Goal: Task Accomplishment & Management: Manage account settings

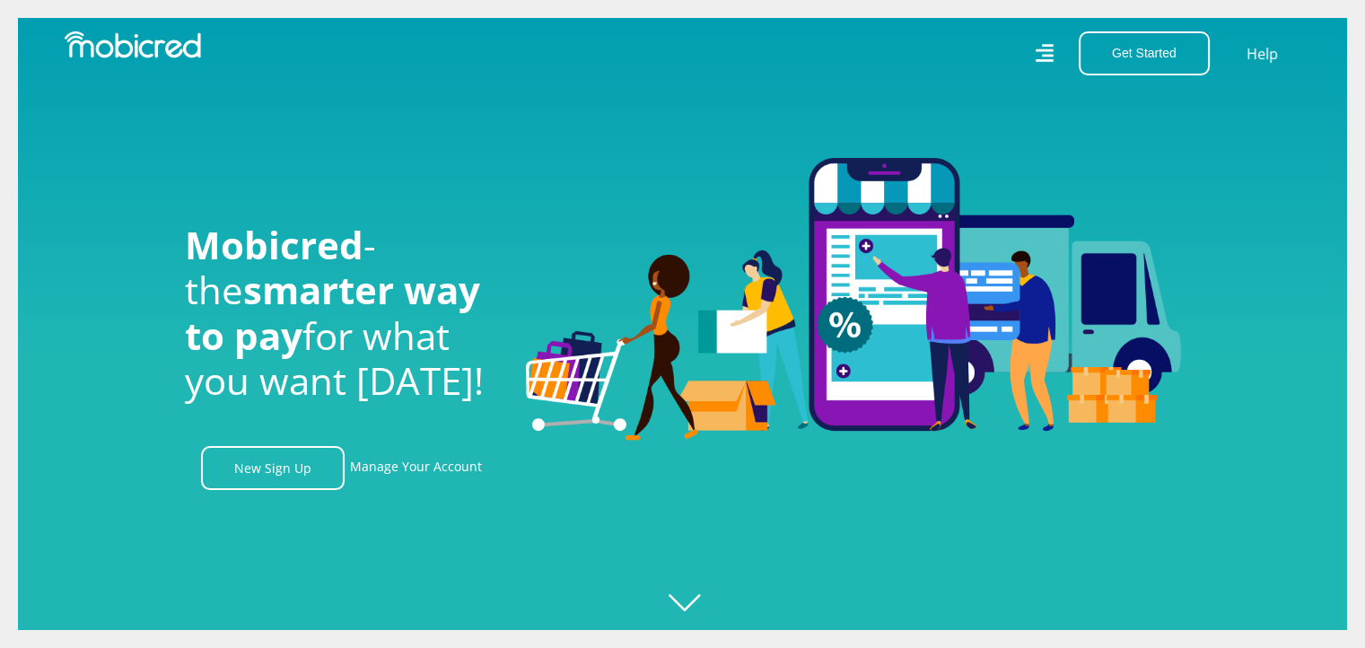
scroll to position [0, 4092]
click at [434, 478] on link "Manage Your Account" at bounding box center [416, 468] width 132 height 44
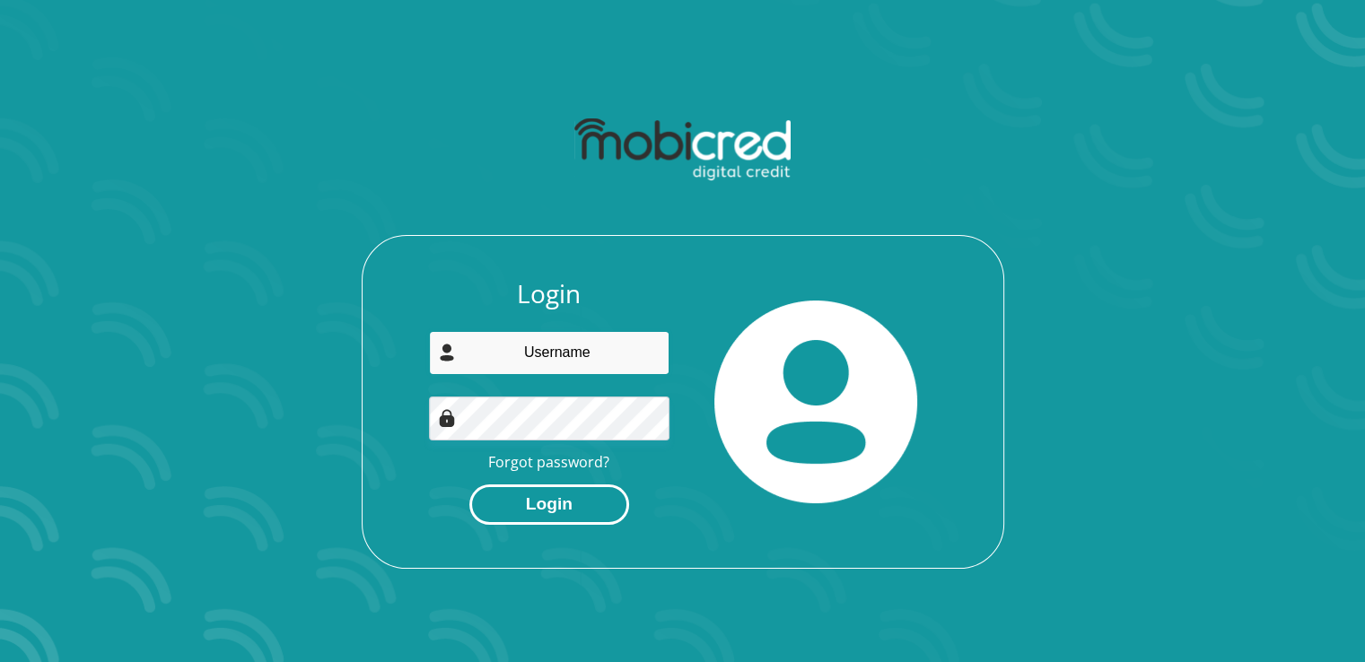
type input "miems9@hotmail.com"
click at [566, 503] on button "Login" at bounding box center [549, 505] width 160 height 40
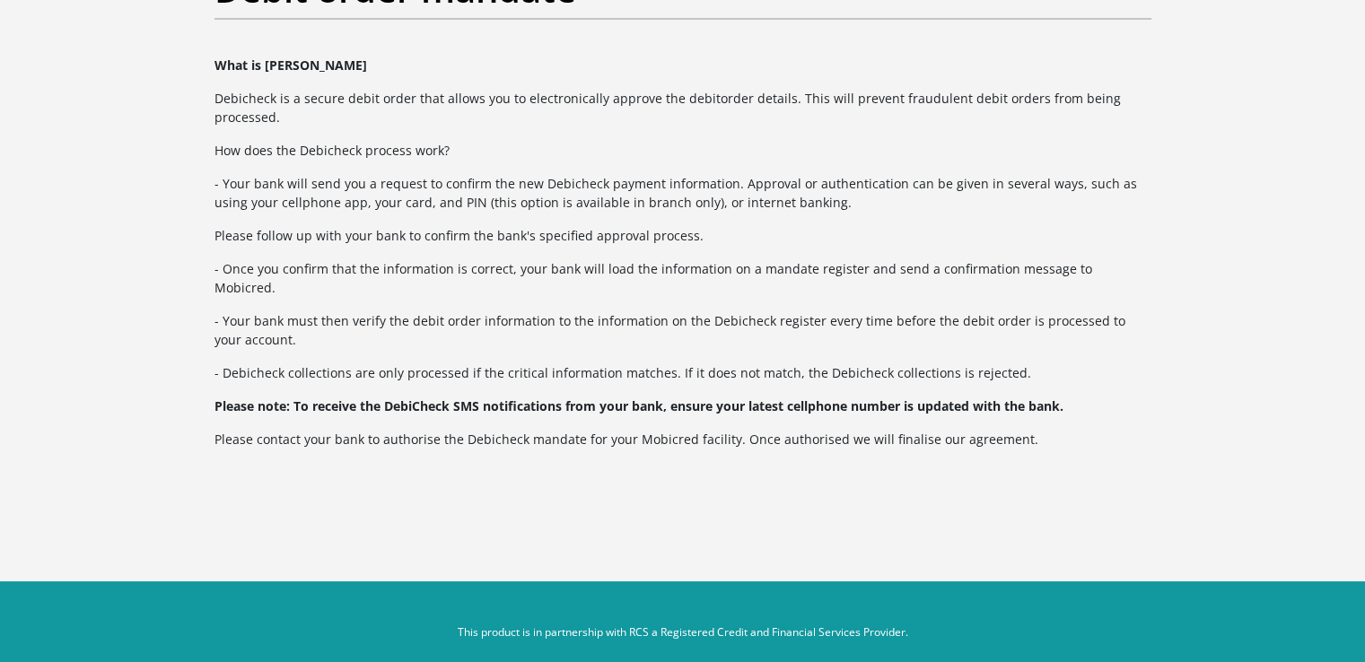
scroll to position [157, 0]
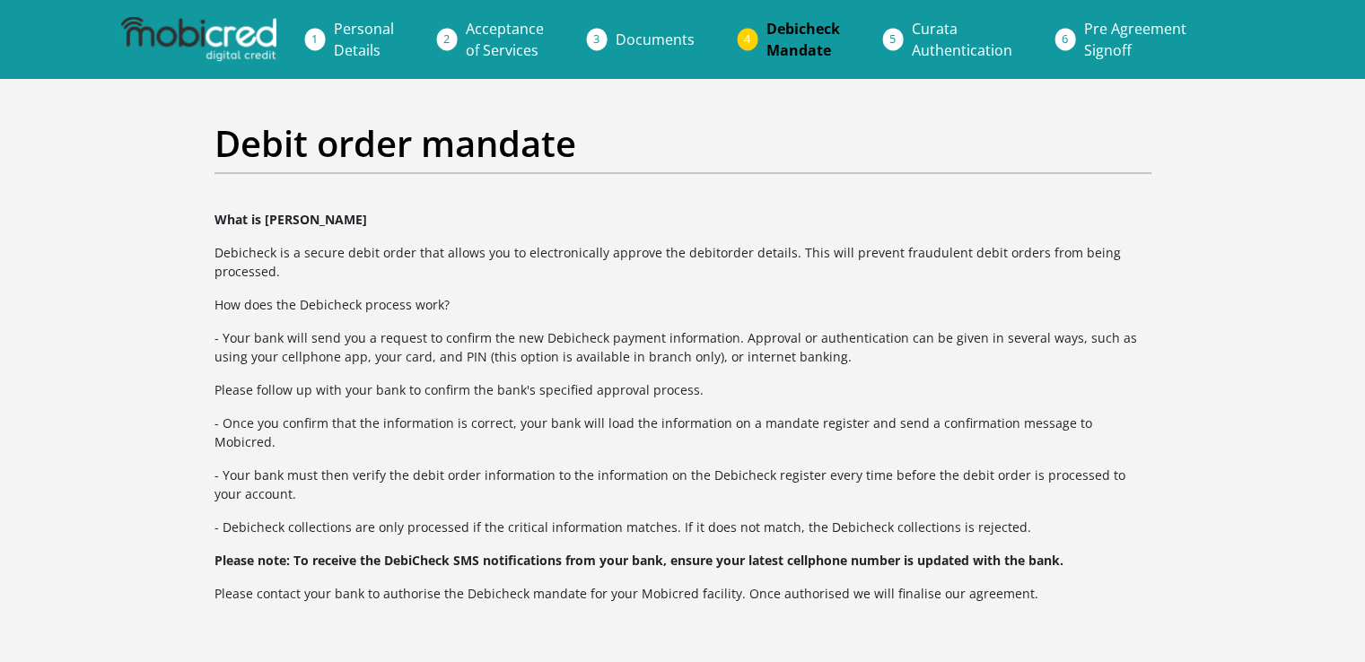
click at [255, 28] on img at bounding box center [198, 39] width 154 height 45
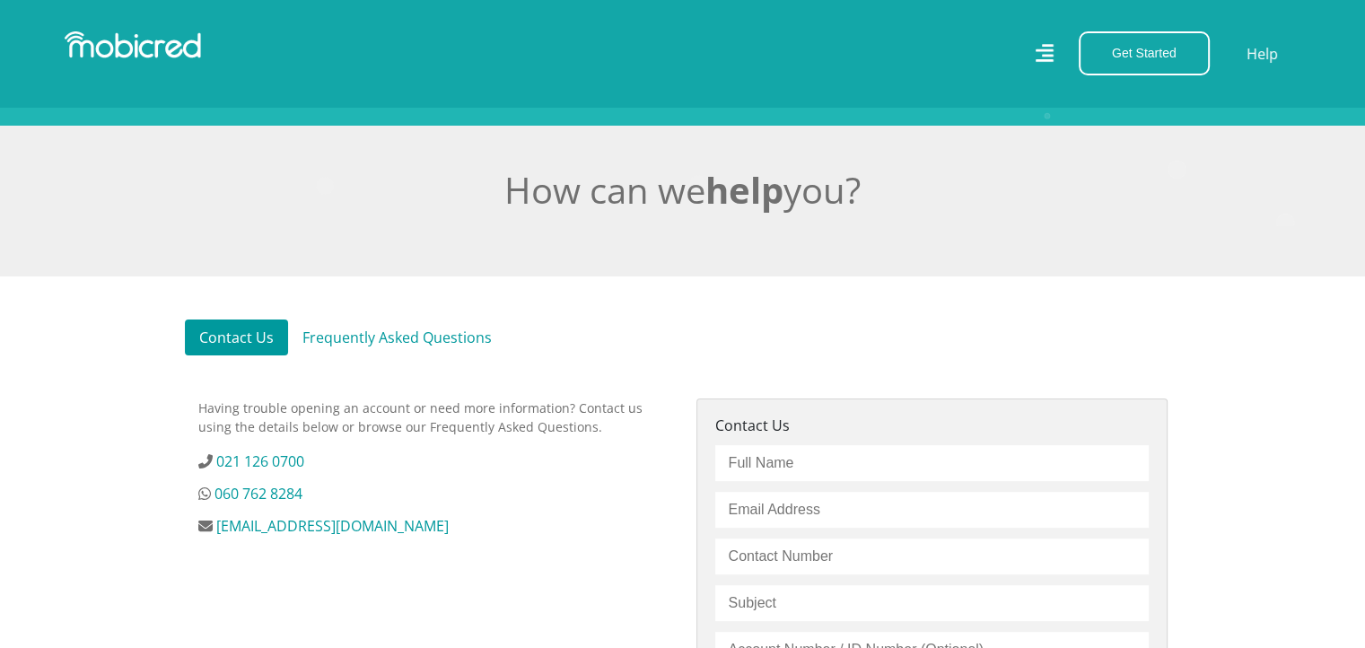
scroll to position [283, 0]
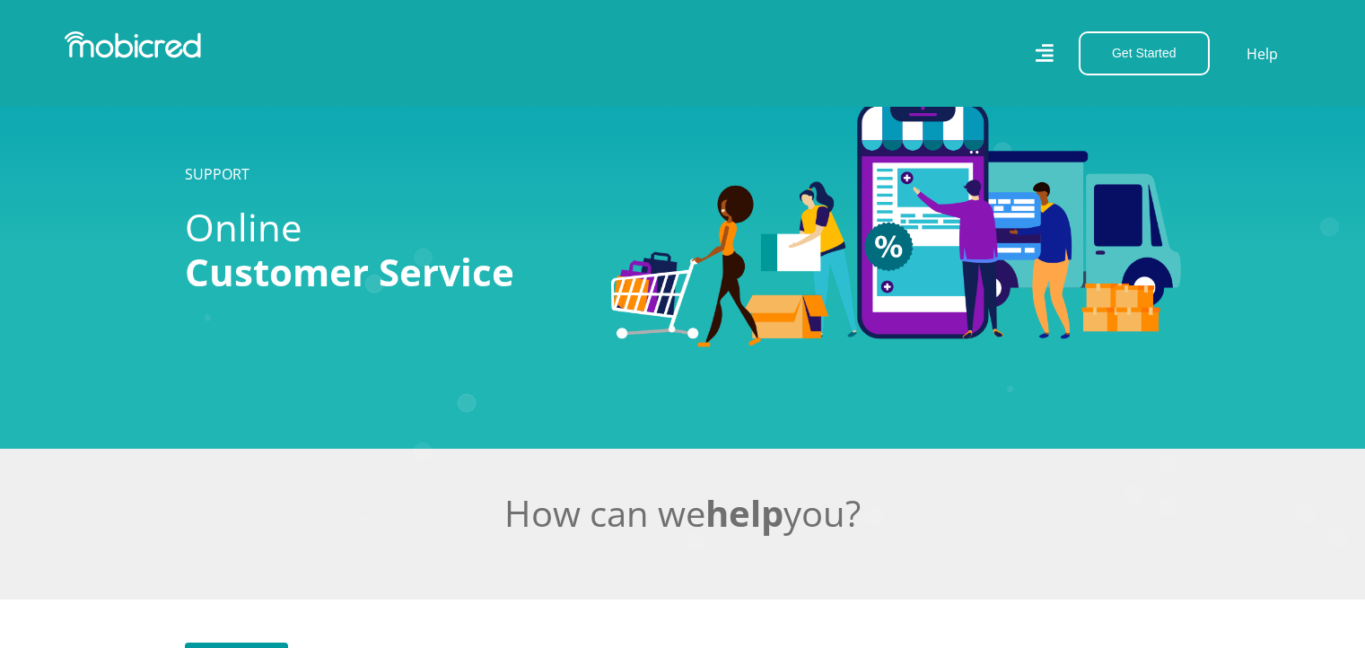
scroll to position [283, 0]
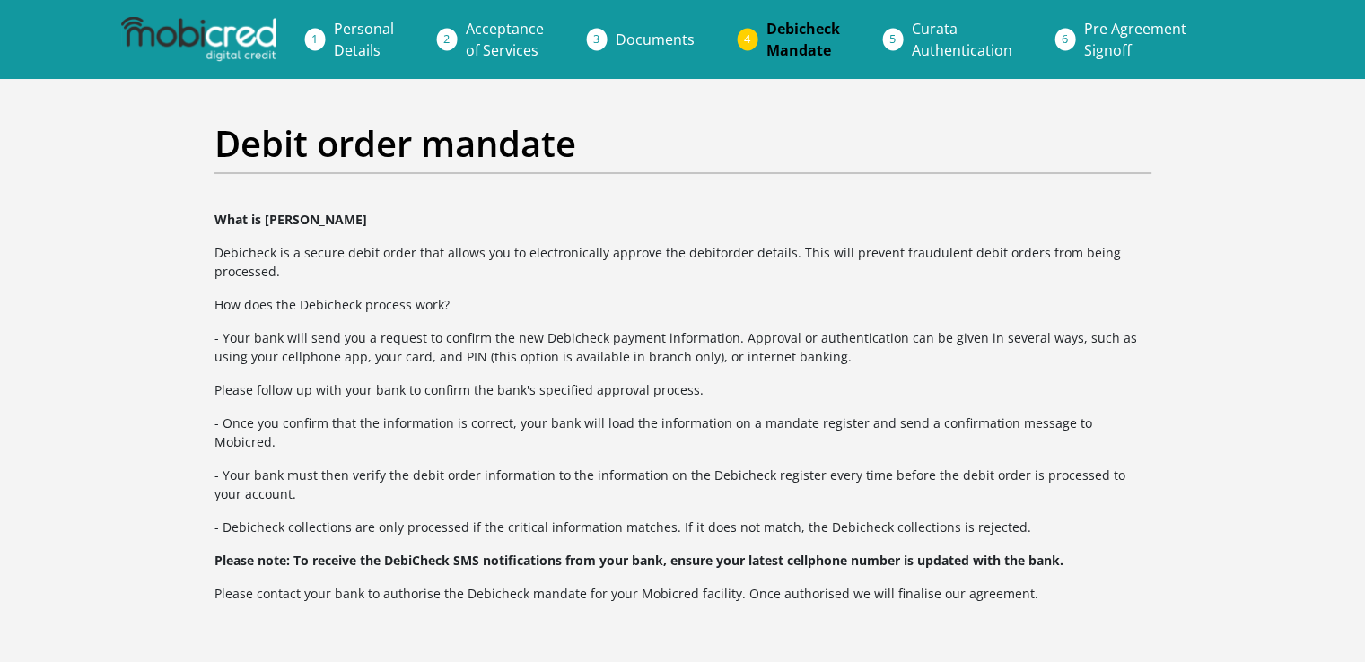
click at [941, 33] on span "Curata Authentication" at bounding box center [962, 39] width 100 height 41
